Goal: Complete application form

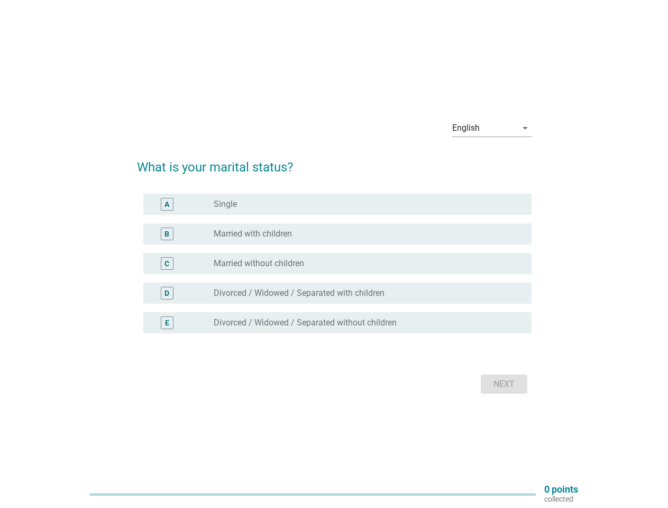
click at [335, 254] on div "C radio_button_unchecked Married without children" at bounding box center [337, 263] width 388 height 21
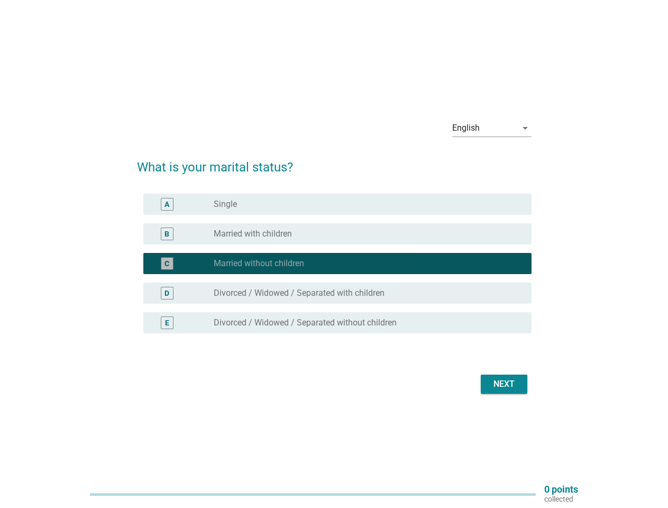
click at [492, 128] on div "English" at bounding box center [485, 128] width 65 height 17
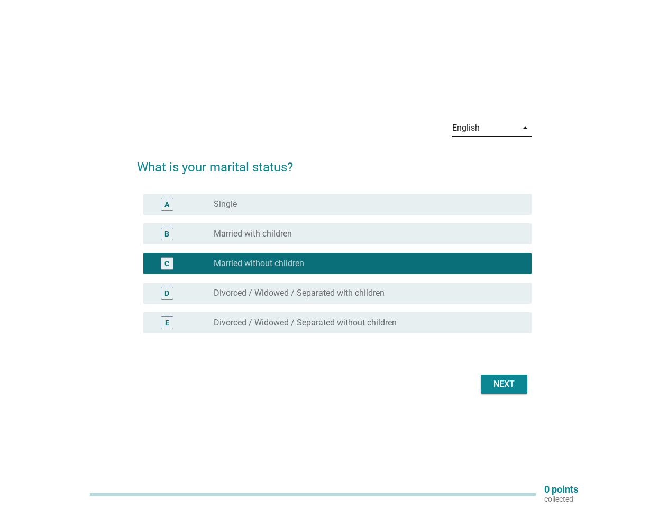
click at [335, 270] on div "C radio_button_checked Married without children" at bounding box center [337, 263] width 388 height 21
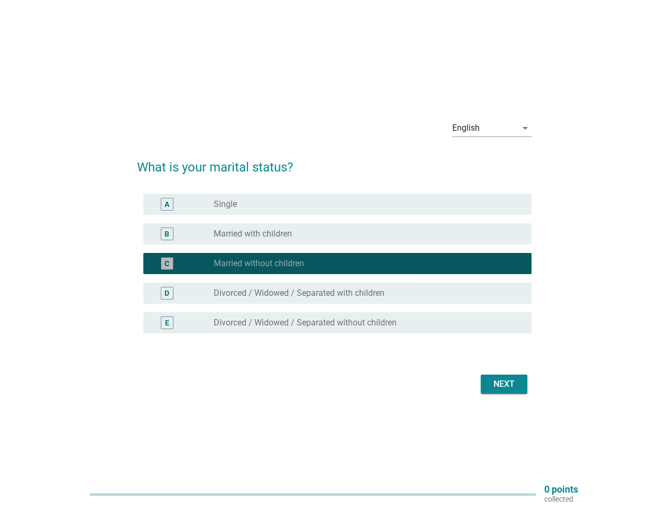
click at [335, 264] on div "radio_button_checked Married without children" at bounding box center [364, 263] width 301 height 11
click at [338, 204] on div "radio_button_unchecked Single" at bounding box center [364, 204] width 301 height 11
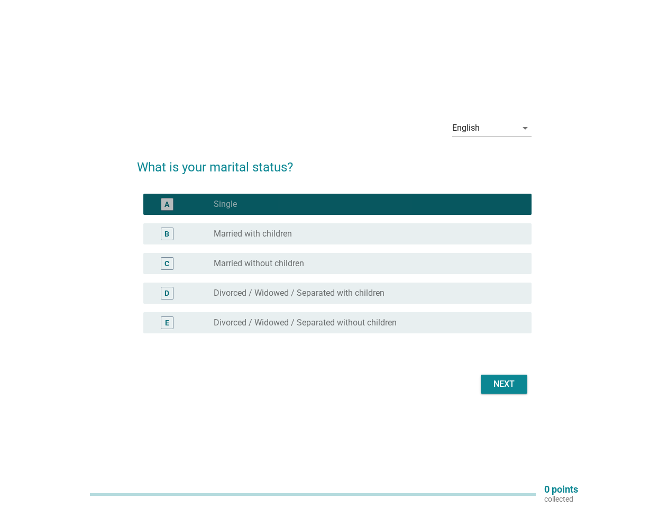
click at [225, 204] on label "Single" at bounding box center [225, 204] width 23 height 11
click at [338, 234] on div "radio_button_unchecked Married with children" at bounding box center [364, 234] width 301 height 11
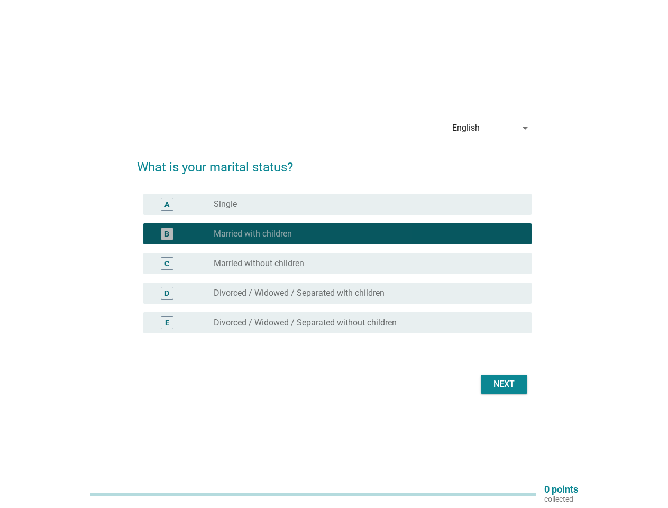
click at [253, 234] on label "Married with children" at bounding box center [253, 234] width 78 height 11
click at [338, 264] on div "radio_button_unchecked Married without children" at bounding box center [364, 263] width 301 height 11
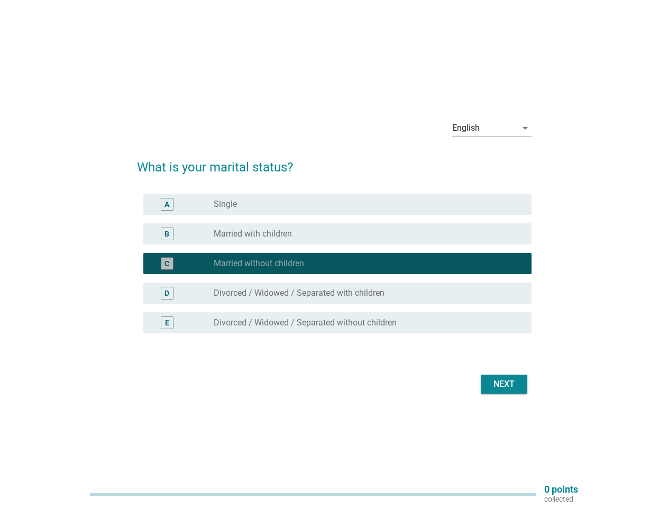
click at [259, 264] on label "Married without children" at bounding box center [259, 263] width 91 height 11
